Goal: Task Accomplishment & Management: Complete application form

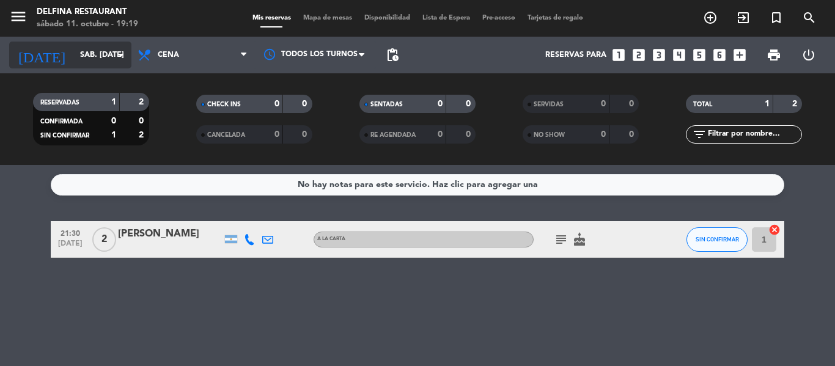
click at [86, 61] on input "sáb. [DATE]" at bounding box center [125, 55] width 103 height 21
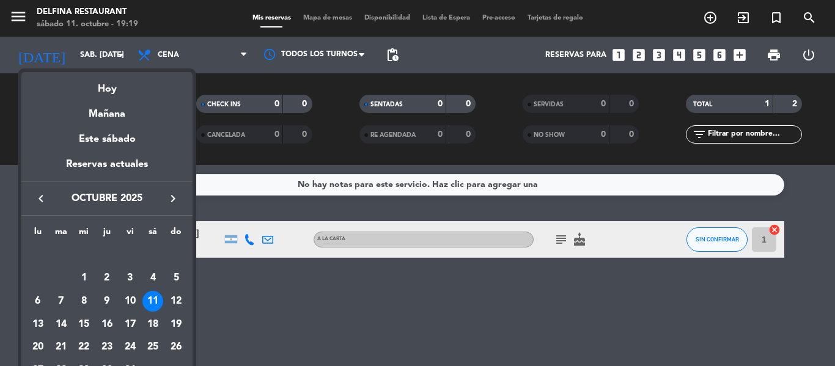
click at [125, 301] on div "10" at bounding box center [130, 301] width 21 height 21
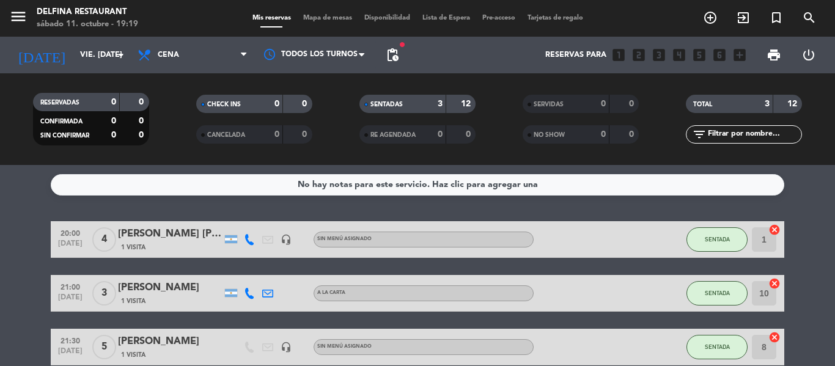
click at [181, 296] on div "1 Visita" at bounding box center [170, 301] width 104 height 10
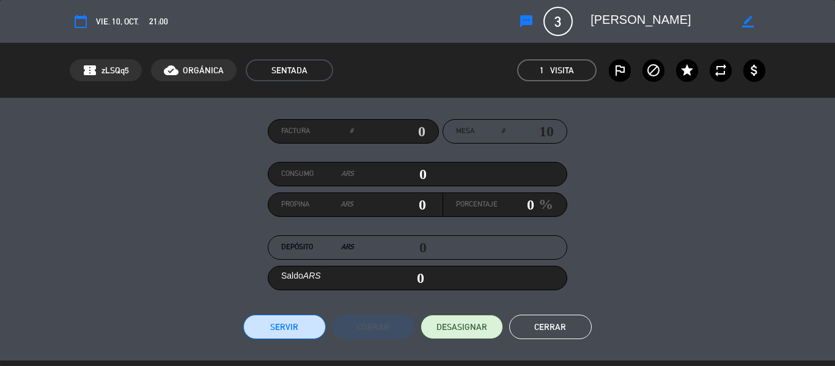
click at [125, 21] on span "vie. 10, oct." at bounding box center [117, 22] width 43 height 14
click at [147, 21] on div "21:00" at bounding box center [156, 22] width 23 height 14
click at [746, 24] on icon "border_color" at bounding box center [748, 22] width 12 height 12
click at [440, 30] on div "calendar_today vie. 10, oct. 21:00 sms 3 [PERSON_NAME] phone mail_outline" at bounding box center [418, 21] width 696 height 29
click at [586, 67] on span "1 Visita" at bounding box center [556, 70] width 79 height 22
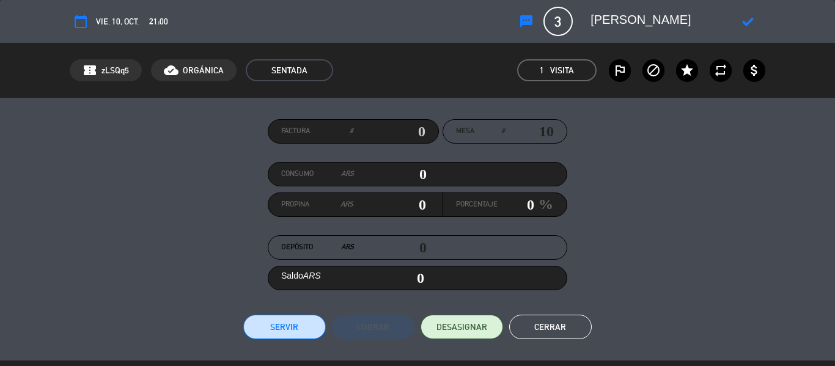
click at [536, 70] on span "1 Visita" at bounding box center [556, 70] width 79 height 22
click at [709, 233] on div "Factura # Mesa # 10 Consumo ARS 0 Propina ARS 0 Porcentaje 0 % Depósito ARS 0 S…" at bounding box center [418, 229] width 696 height 220
click at [557, 337] on button "Cerrar" at bounding box center [550, 327] width 83 height 24
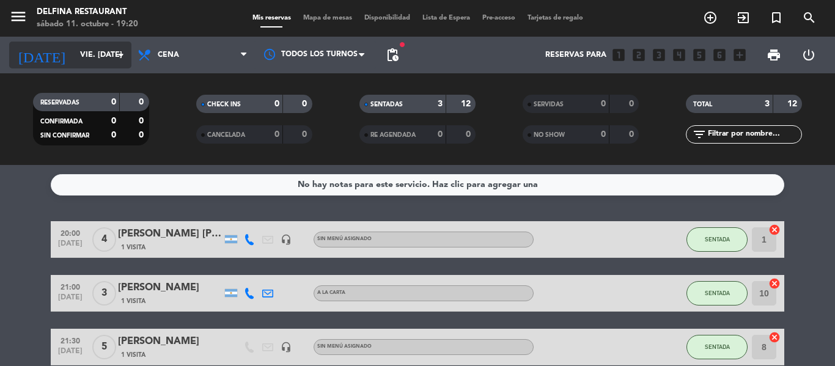
click at [99, 48] on input "vie. [DATE]" at bounding box center [125, 55] width 103 height 21
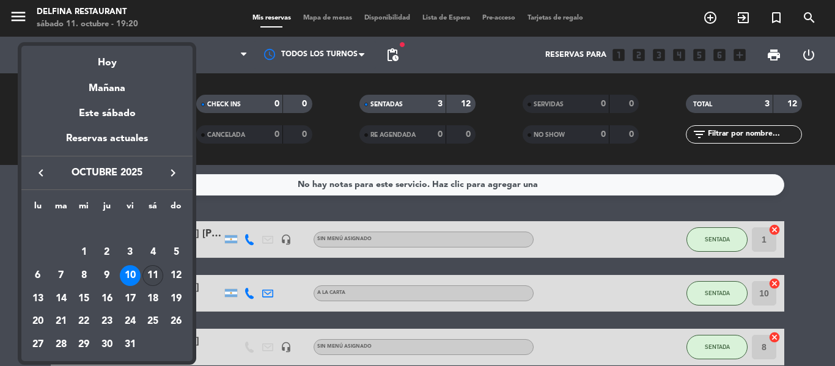
click at [151, 273] on div "11" at bounding box center [152, 275] width 21 height 21
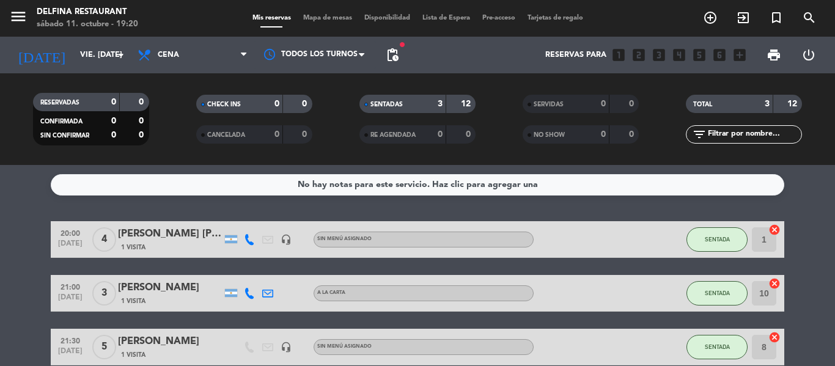
type input "sáb. [DATE]"
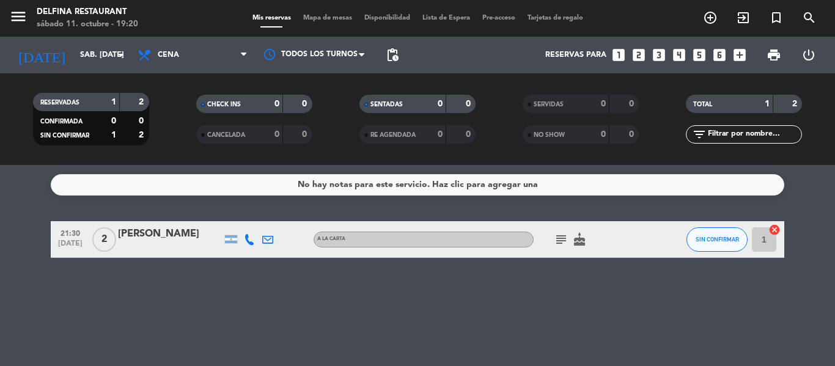
click at [660, 51] on icon "looks_3" at bounding box center [659, 55] width 16 height 16
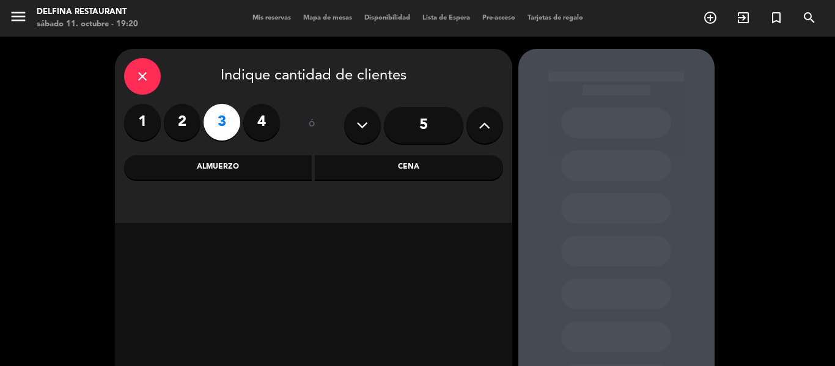
click at [371, 157] on div "Cena" at bounding box center [409, 167] width 188 height 24
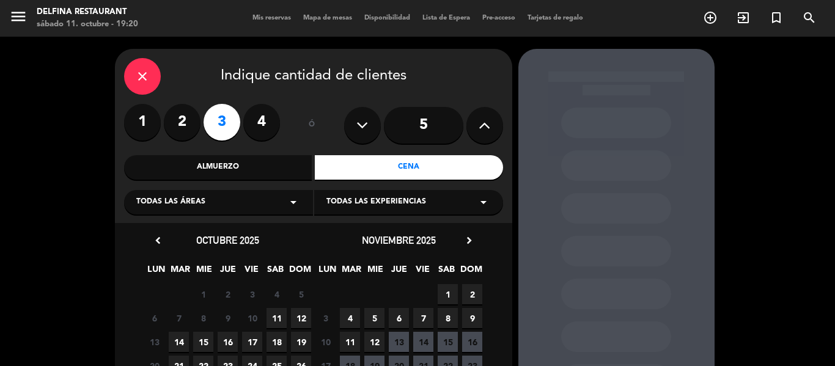
click at [279, 319] on span "11" at bounding box center [277, 318] width 20 height 20
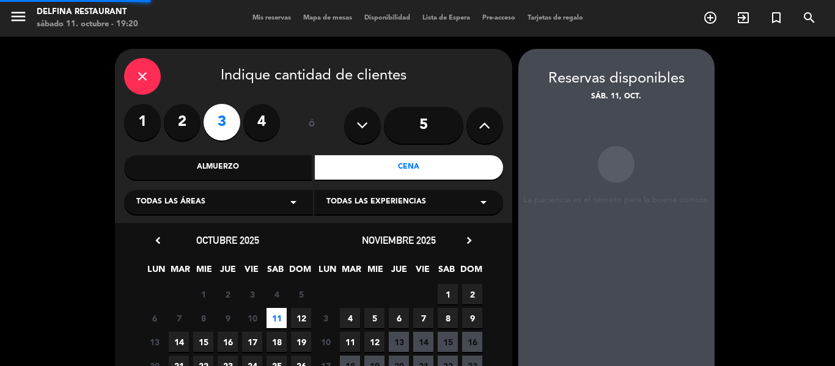
scroll to position [49, 0]
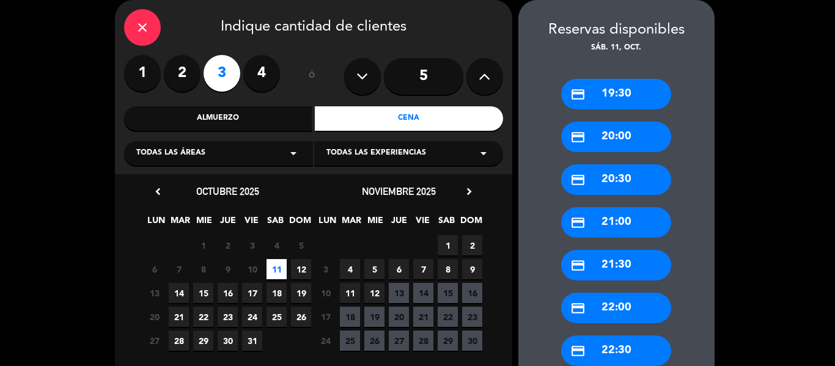
click at [644, 230] on div "credit_card 21:00" at bounding box center [616, 222] width 110 height 31
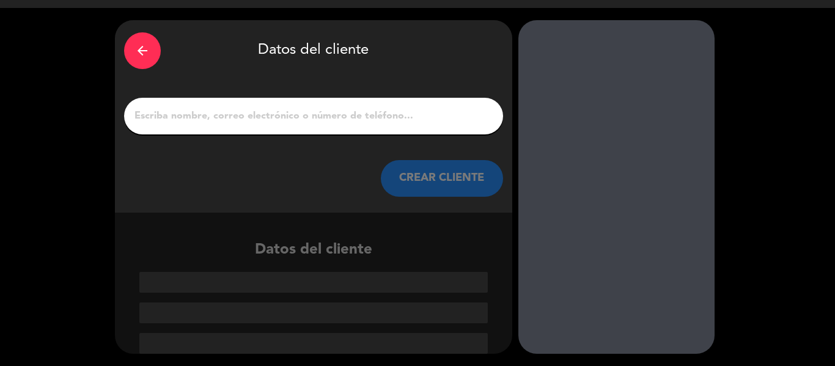
click at [333, 131] on div at bounding box center [313, 116] width 379 height 37
click at [334, 122] on input "1" at bounding box center [313, 116] width 361 height 17
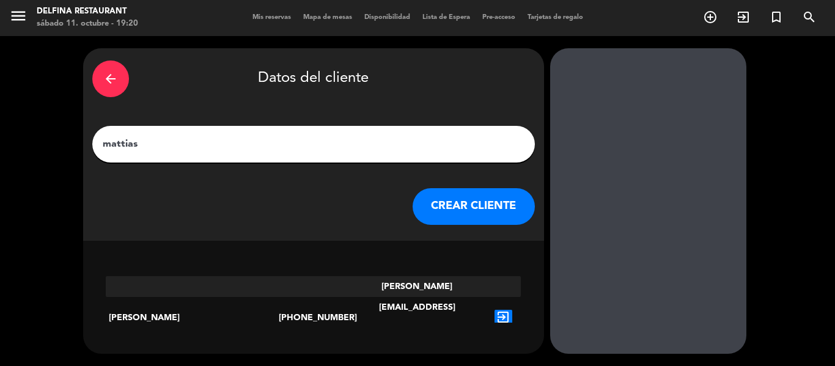
type input "mattias"
click at [300, 286] on div "[PHONE_NUMBER]" at bounding box center [313, 317] width 69 height 83
click at [495, 310] on icon "exit_to_app" at bounding box center [504, 318] width 18 height 16
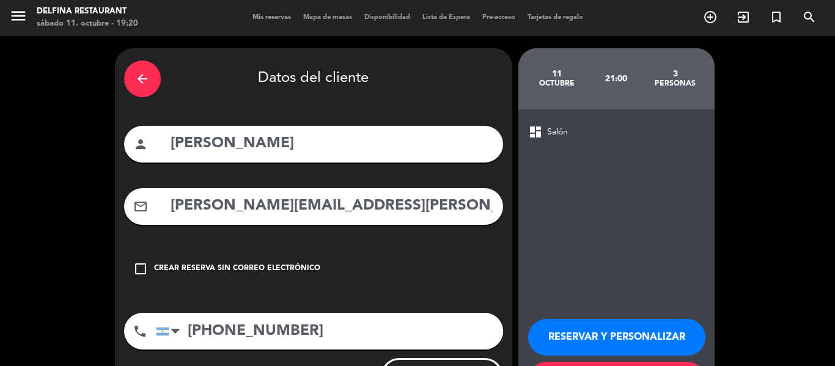
scroll to position [60, 0]
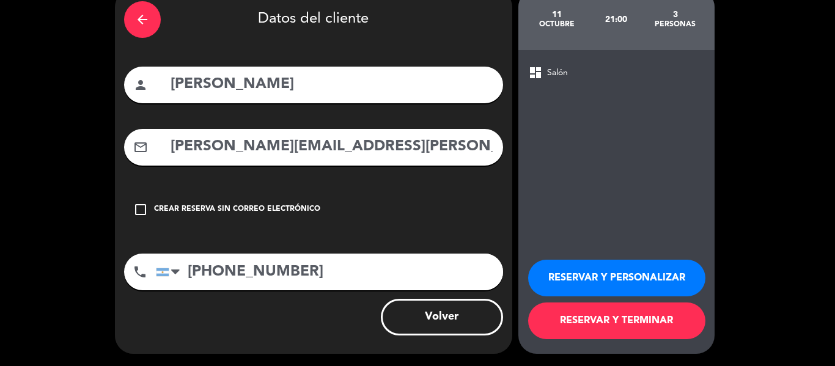
click at [598, 272] on button "RESERVAR Y PERSONALIZAR" at bounding box center [616, 278] width 177 height 37
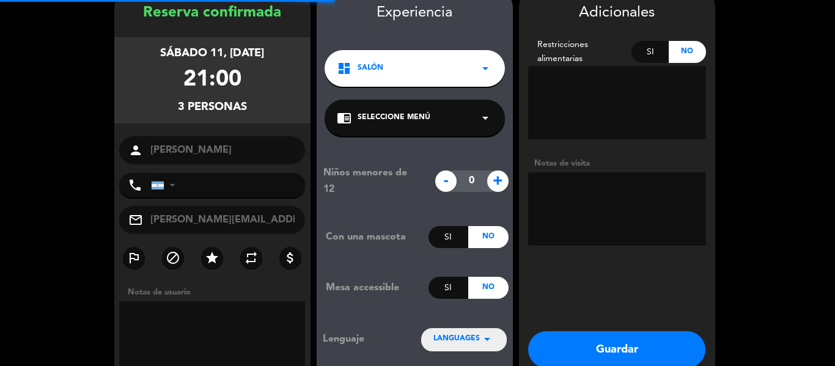
type input "[PHONE_NUMBER]"
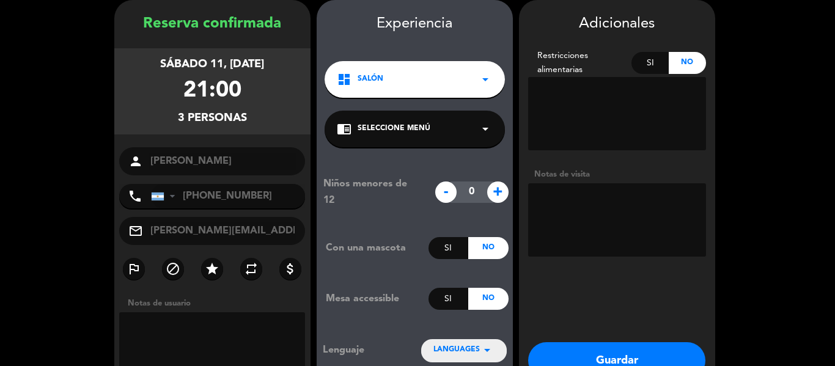
click at [497, 196] on span "+" at bounding box center [497, 192] width 21 height 21
type input "1"
click at [413, 119] on div "chrome_reader_mode Seleccione Menú arrow_drop_down" at bounding box center [415, 129] width 180 height 37
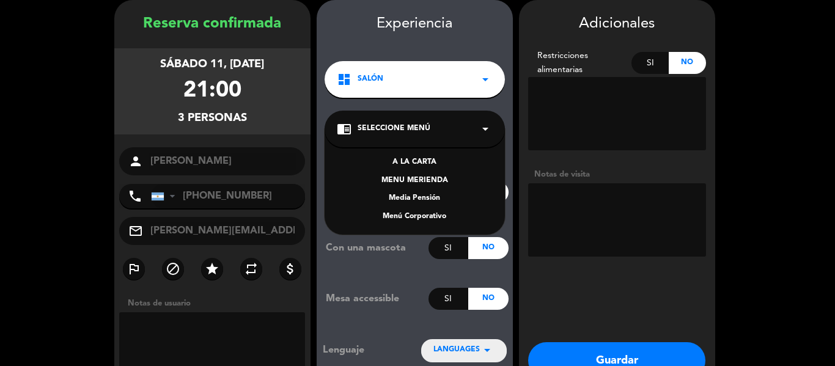
click at [431, 161] on div "A LA CARTA" at bounding box center [415, 163] width 156 height 12
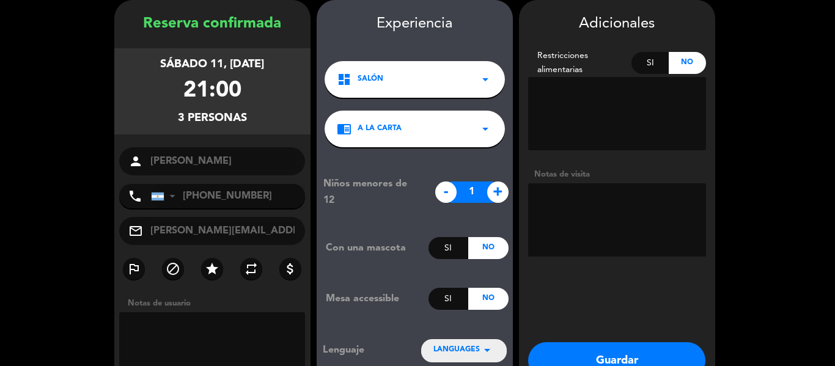
scroll to position [123, 0]
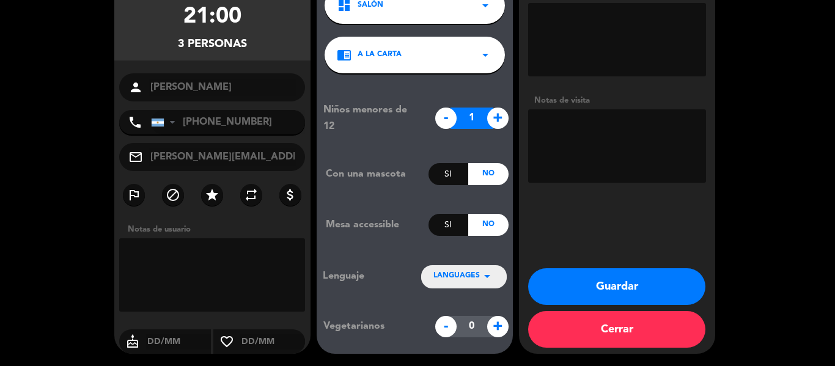
click at [600, 297] on button "Guardar" at bounding box center [616, 286] width 177 height 37
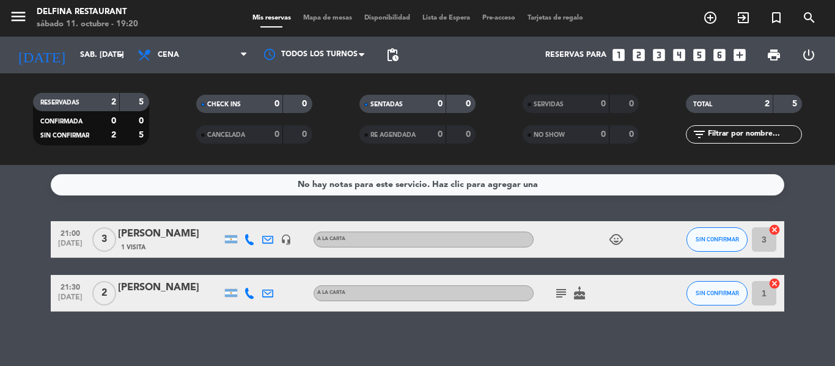
click at [416, 330] on div "No hay notas para este servicio. Haz clic para agregar una 21:00 [DATE] 3 [PERS…" at bounding box center [417, 265] width 835 height 201
click at [515, 108] on filter-checkbox "SERVIDAS 0 0" at bounding box center [581, 104] width 163 height 18
click at [438, 326] on div "No hay notas para este servicio. Haz clic para agregar una 21:00 [DATE] 3 [PERS…" at bounding box center [417, 265] width 835 height 201
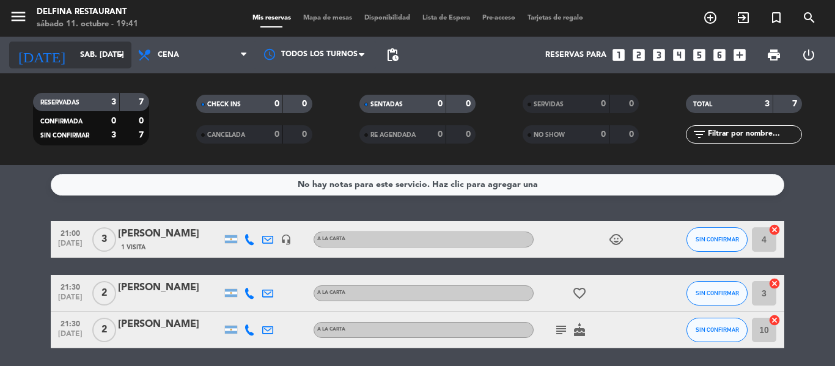
click at [89, 58] on input "sáb. [DATE]" at bounding box center [125, 55] width 103 height 21
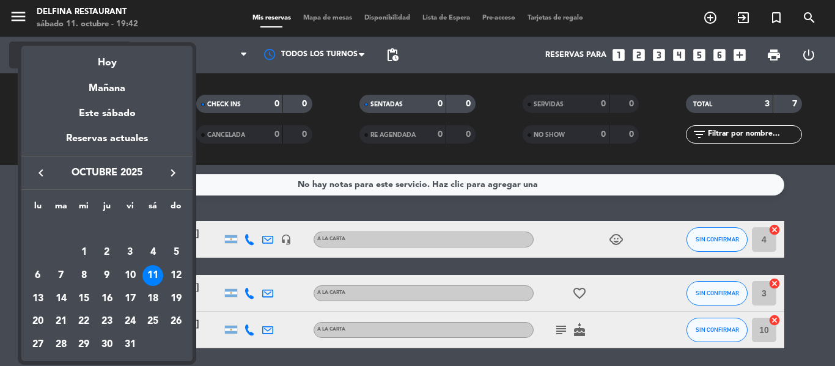
click at [89, 58] on div "Hoy" at bounding box center [106, 58] width 171 height 25
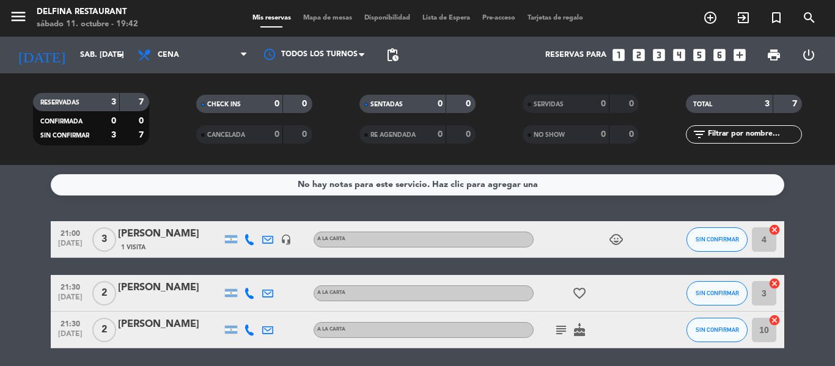
click at [20, 303] on bookings-row "21:00 [DATE] 3 [PERSON_NAME] 1 Visita headset_mic A LA CARTA child_care SIN CON…" at bounding box center [417, 284] width 835 height 127
